Goal: Transaction & Acquisition: Purchase product/service

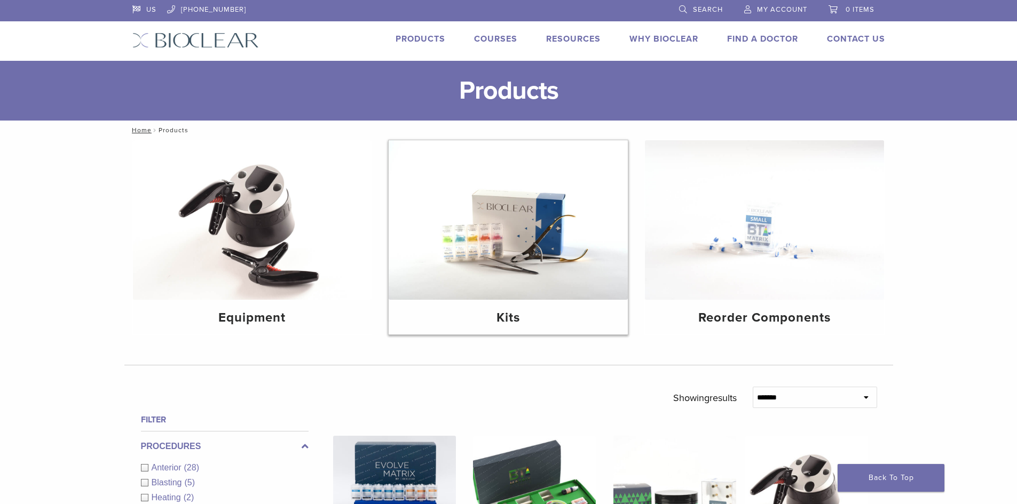
click at [500, 311] on h4 "Kits" at bounding box center [508, 318] width 222 height 19
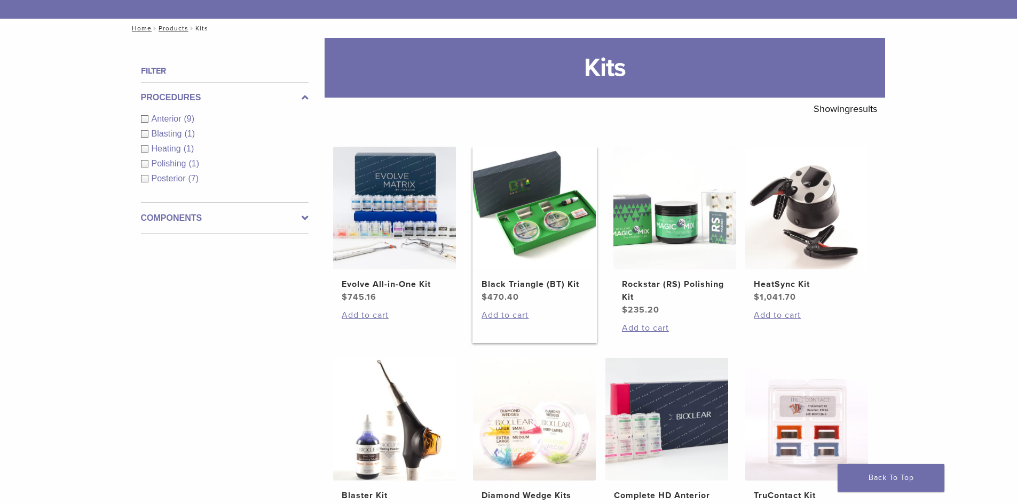
scroll to position [107, 0]
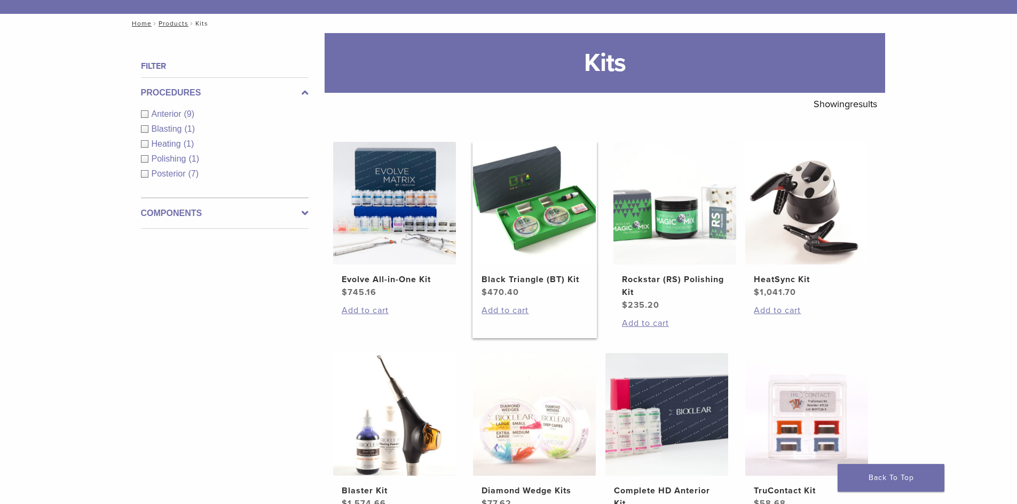
click at [526, 280] on h2 "Black Triangle (BT) Kit" at bounding box center [534, 279] width 106 height 13
